Goal: Use online tool/utility: Utilize a website feature to perform a specific function

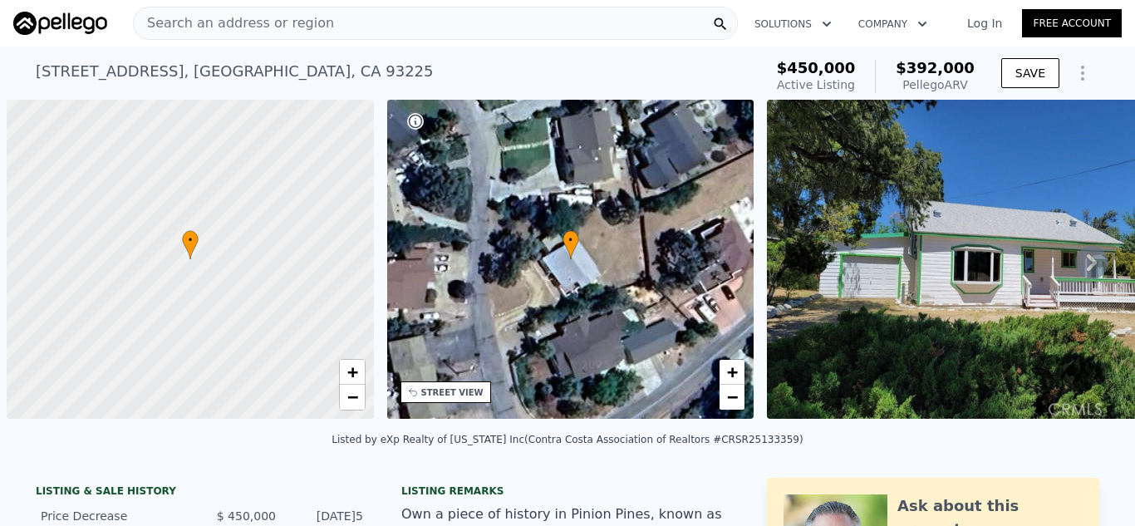
click at [538, 19] on div "Search an address or region" at bounding box center [435, 23] width 605 height 33
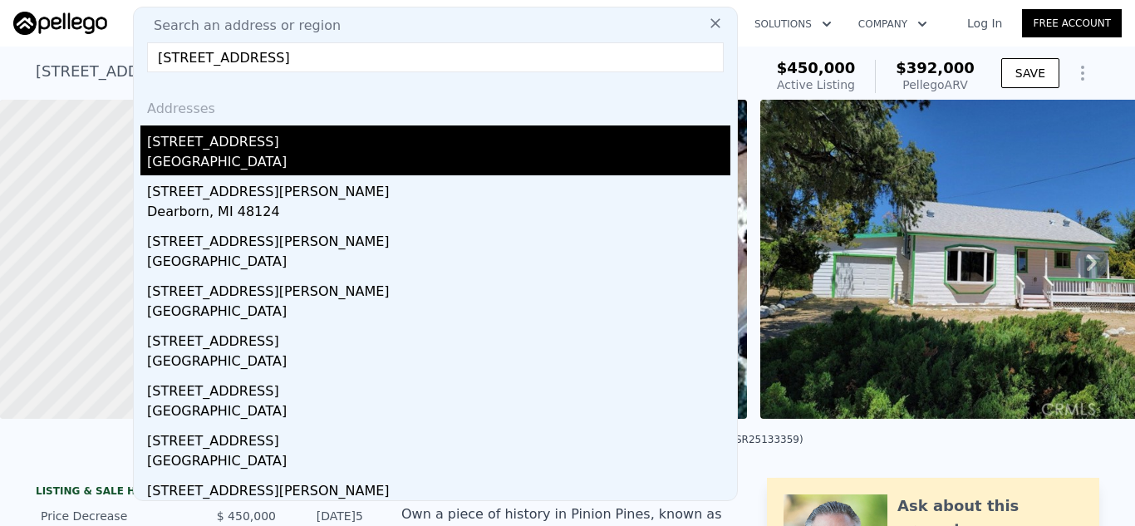
type input "[STREET_ADDRESS]"
click at [268, 149] on div "[STREET_ADDRESS]" at bounding box center [438, 138] width 583 height 27
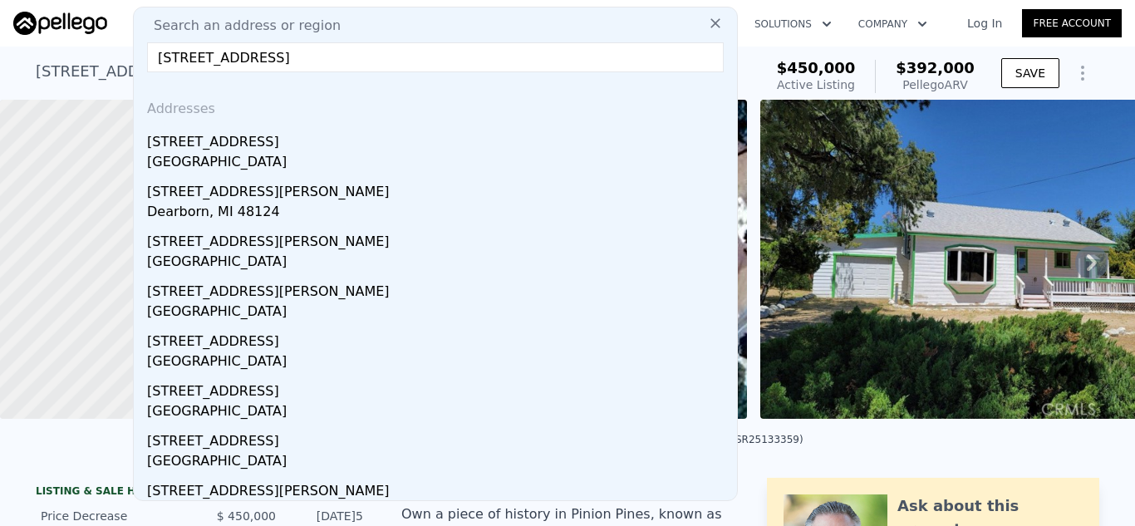
type input "1200"
type input "1952"
type input "6036"
type input "10012"
type input "$ 878,000"
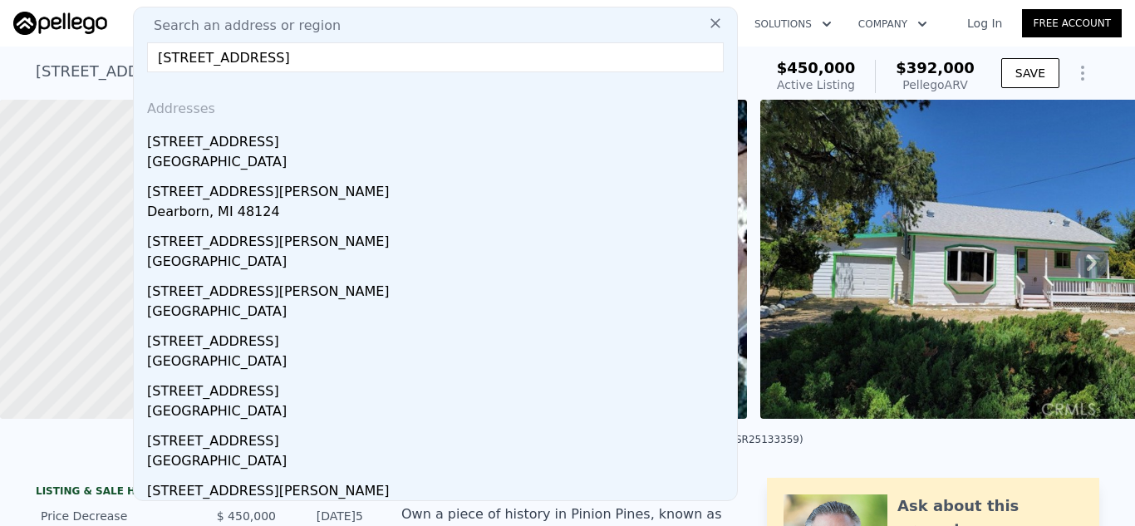
type input "6"
type input "$ 29,999"
